Goal: Use online tool/utility: Utilize a website feature to perform a specific function

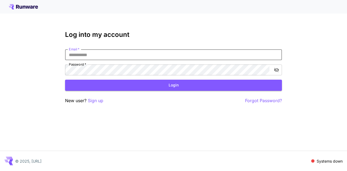
click at [160, 57] on input "Email   *" at bounding box center [173, 54] width 217 height 11
type input "**********"
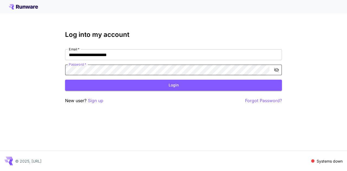
click button "Login" at bounding box center [173, 85] width 217 height 11
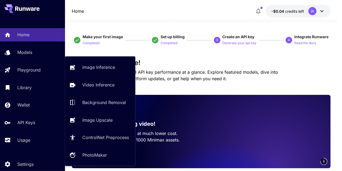
click at [30, 72] on p "Playground" at bounding box center [28, 70] width 23 height 7
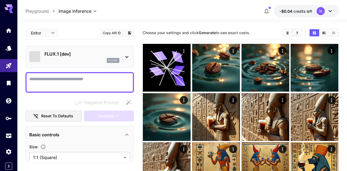
type input "**********"
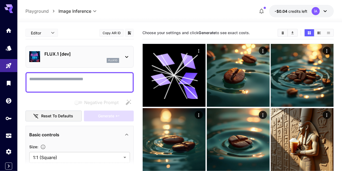
click at [217, 67] on img at bounding box center [238, 75] width 63 height 63
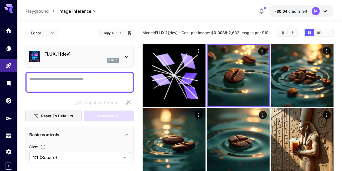
click at [174, 75] on icon at bounding box center [174, 75] width 47 height 47
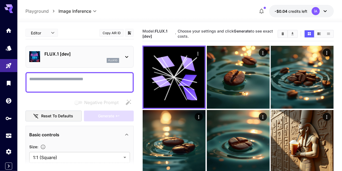
click at [115, 56] on p "FLUX.1 [dev]" at bounding box center [81, 54] width 75 height 7
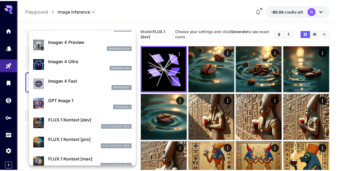
scroll to position [254, 0]
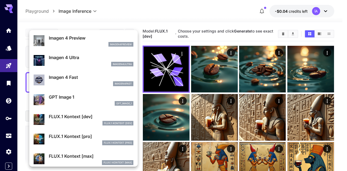
click at [85, 120] on div "FLUX.1 Kontext [dev] FLUX.1 Kontext [dev]" at bounding box center [91, 119] width 85 height 12
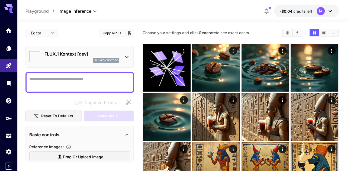
type input "****"
type input "***"
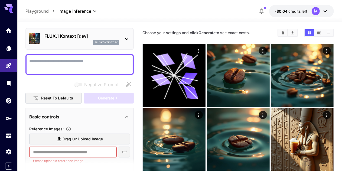
scroll to position [27, 0]
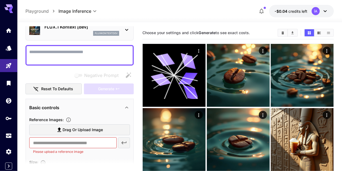
click at [115, 106] on div "Basic controls" at bounding box center [76, 107] width 94 height 7
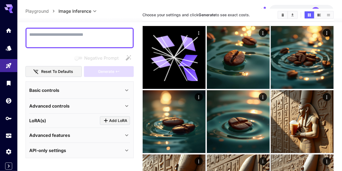
scroll to position [43, 0]
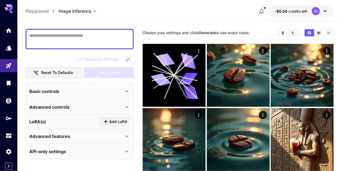
click at [115, 89] on div "Basic controls" at bounding box center [76, 91] width 94 height 7
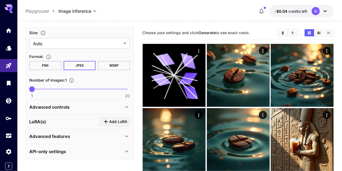
scroll to position [54, 0]
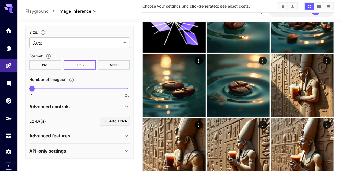
click at [78, 131] on div "Advanced features" at bounding box center [79, 135] width 101 height 13
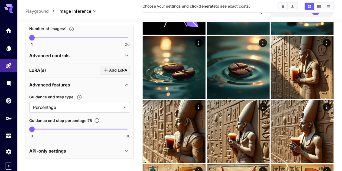
scroll to position [80, 0]
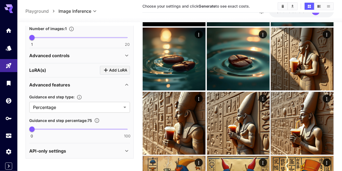
click at [66, 148] on div "API-only settings" at bounding box center [76, 151] width 94 height 7
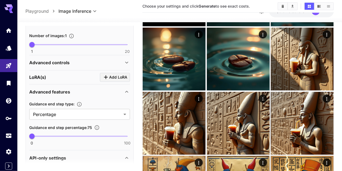
scroll to position [191, 0]
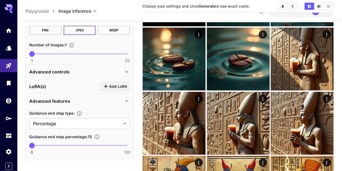
click at [68, 82] on div "[PERSON_NAME](s) Add [PERSON_NAME]" at bounding box center [79, 86] width 101 height 9
click at [107, 65] on div "Advanced controls" at bounding box center [79, 71] width 101 height 13
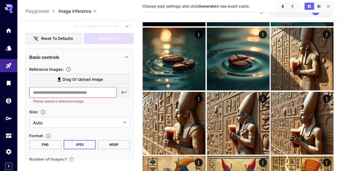
scroll to position [0, 0]
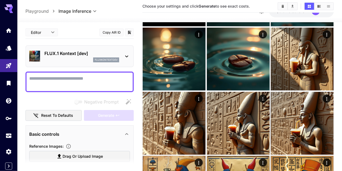
click at [116, 58] on p "fluxkontextdev" at bounding box center [106, 60] width 23 height 4
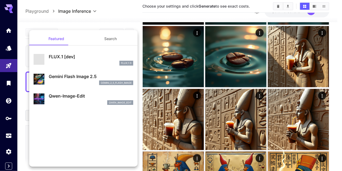
scroll to position [80, 0]
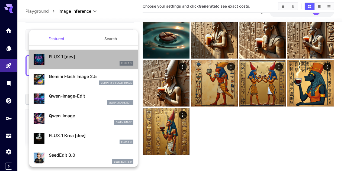
click at [90, 59] on p "FLUX.1 [dev]" at bounding box center [91, 56] width 85 height 7
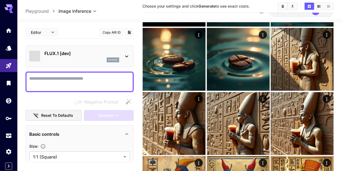
type input "**********"
type input "***"
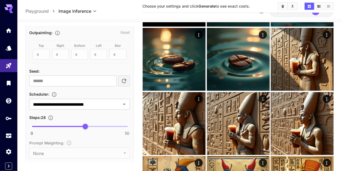
scroll to position [299, 0]
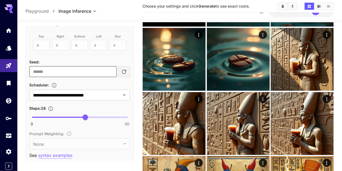
drag, startPoint x: 98, startPoint y: 53, endPoint x: 40, endPoint y: 54, distance: 57.7
click at [97, 66] on input "number" at bounding box center [72, 71] width 87 height 11
click at [112, 66] on input "*" at bounding box center [72, 71] width 87 height 11
click at [111, 66] on input "*" at bounding box center [72, 71] width 87 height 11
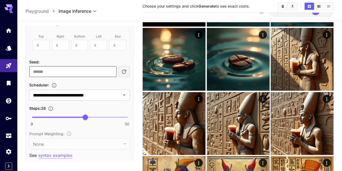
click at [111, 66] on input "*" at bounding box center [72, 71] width 87 height 11
click at [103, 59] on div "Seed :" at bounding box center [79, 62] width 101 height 7
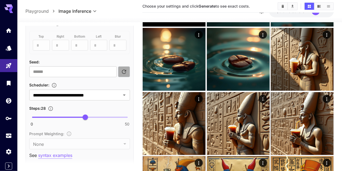
click at [127, 69] on icon "button" at bounding box center [124, 72] width 7 height 7
type input "**********"
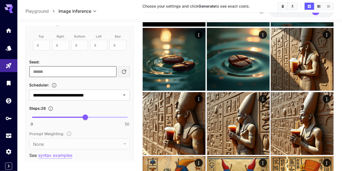
click at [88, 66] on input "**********" at bounding box center [72, 71] width 87 height 11
drag, startPoint x: 87, startPoint y: 56, endPoint x: 29, endPoint y: 56, distance: 57.4
click at [29, 66] on input "**********" at bounding box center [72, 71] width 87 height 11
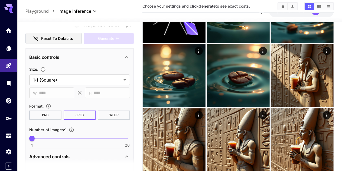
scroll to position [108, 0]
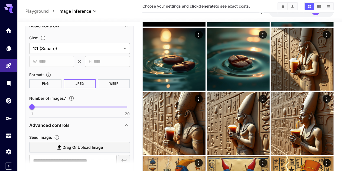
click at [271, 35] on img at bounding box center [302, 59] width 63 height 63
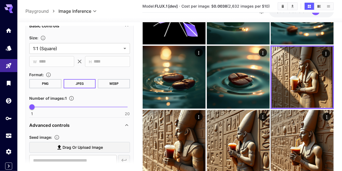
scroll to position [53, 0]
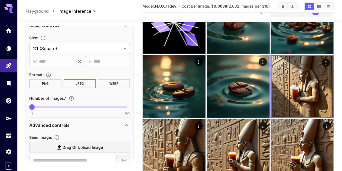
click at [322, 59] on button "Actions" at bounding box center [326, 63] width 8 height 8
click at [326, 61] on icon "Actions" at bounding box center [326, 63] width 1 height 4
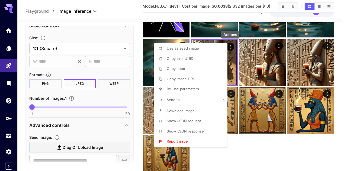
click at [201, 69] on li "Copy seed" at bounding box center [192, 69] width 77 height 10
drag, startPoint x: 72, startPoint y: 154, endPoint x: 70, endPoint y: 157, distance: 3.9
click at [72, 154] on div at bounding box center [173, 85] width 347 height 171
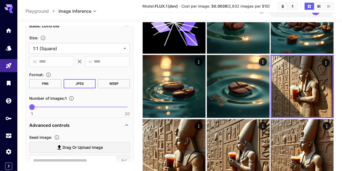
click at [70, 158] on div "Use as seed image Copy task UUID Copy seed Copy image URL Re-use parameters Sen…" at bounding box center [41, 85] width 82 height 171
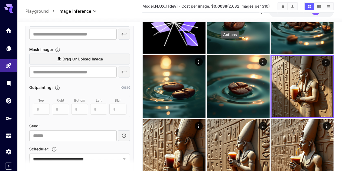
scroll to position [271, 0]
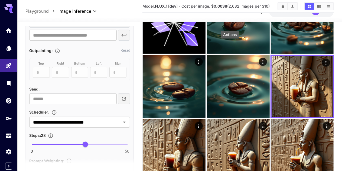
click at [60, 98] on input "number" at bounding box center [72, 98] width 87 height 11
click at [91, 86] on div "Seed :" at bounding box center [79, 89] width 101 height 7
click at [79, 96] on input "number" at bounding box center [72, 98] width 87 height 11
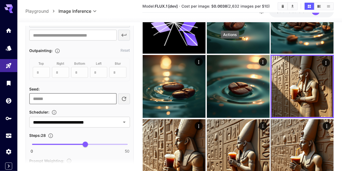
type input "******"
click at [91, 83] on div "**********" at bounding box center [79, 102] width 101 height 262
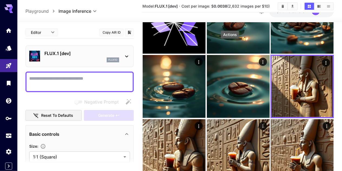
scroll to position [0, 0]
